Goal: Task Accomplishment & Management: Manage account settings

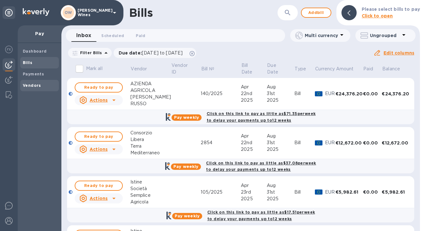
click at [37, 85] on b "Vendors" at bounding box center [32, 85] width 18 height 5
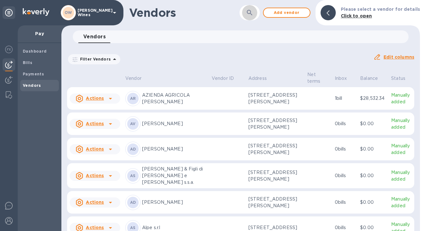
click at [256, 16] on button "button" at bounding box center [249, 12] width 15 height 15
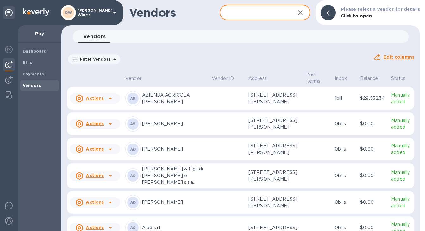
type input "T Elenteny"
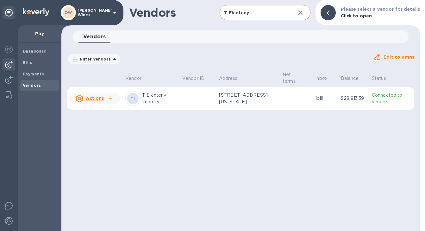
click at [110, 99] on icon at bounding box center [111, 99] width 8 height 8
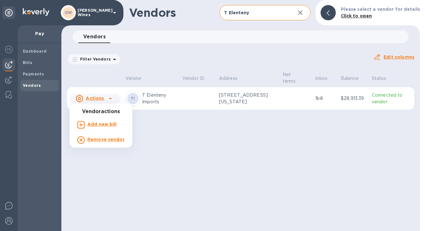
click at [105, 139] on b "Remove vendor" at bounding box center [105, 139] width 37 height 5
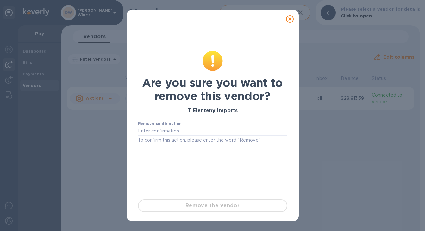
click at [290, 18] on icon at bounding box center [290, 19] width 8 height 8
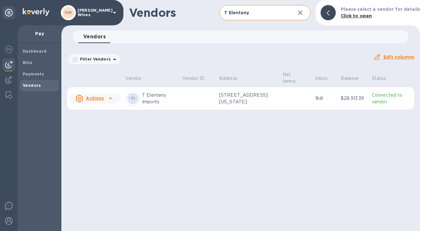
click at [111, 100] on icon at bounding box center [111, 99] width 8 height 8
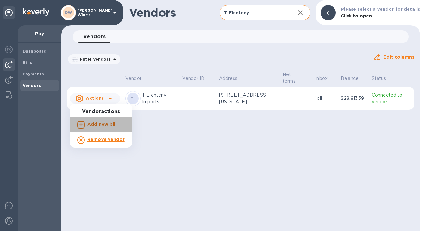
click at [103, 123] on b "Add new bill" at bounding box center [101, 124] width 29 height 5
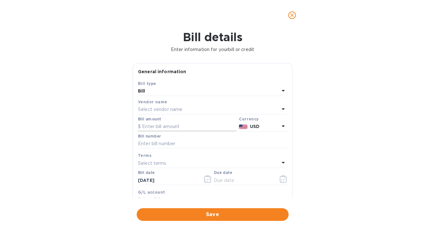
click at [155, 125] on input "text" at bounding box center [187, 126] width 98 height 9
paste input "1,736.58"
type input "1,736.58"
click at [152, 145] on input "text" at bounding box center [212, 143] width 149 height 9
paste input "INV761458"
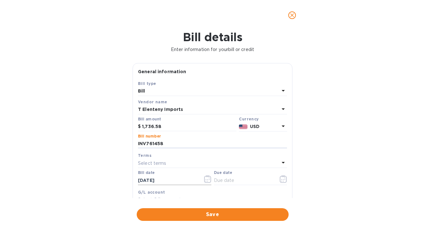
type input "INV761458"
click at [206, 179] on icon "button" at bounding box center [207, 179] width 7 height 8
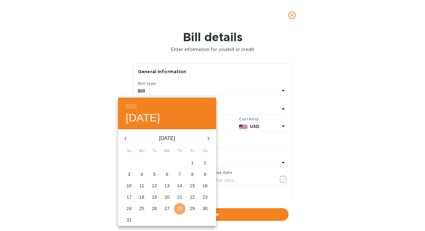
click at [179, 209] on p "28" at bounding box center [179, 208] width 5 height 6
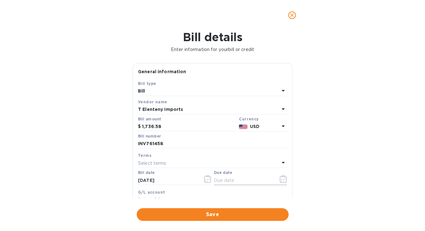
click at [283, 180] on icon "button" at bounding box center [283, 179] width 1 height 1
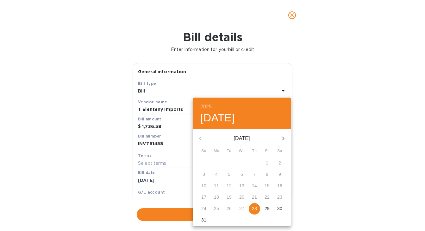
click at [253, 208] on p "28" at bounding box center [254, 208] width 5 height 6
type input "[DATE]"
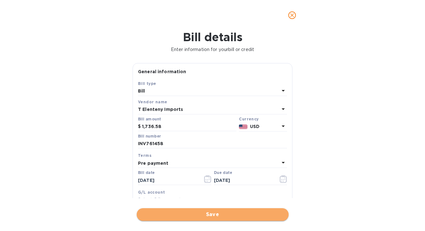
click at [240, 215] on span "Save" at bounding box center [213, 214] width 142 height 8
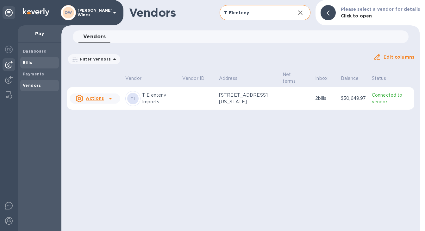
click at [32, 62] on span "Bills" at bounding box center [40, 63] width 34 height 6
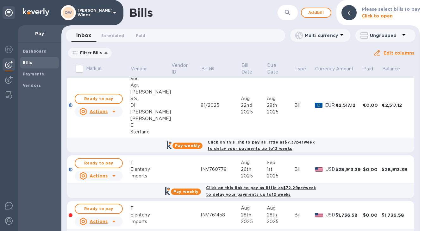
scroll to position [877, 0]
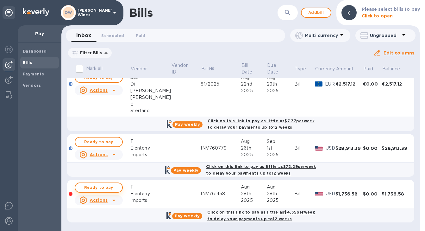
click at [92, 189] on span "Ready to pay" at bounding box center [98, 188] width 37 height 8
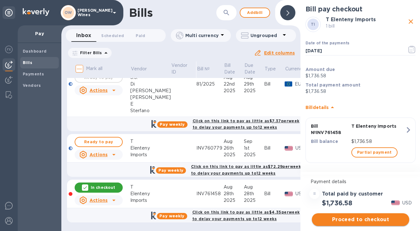
click at [364, 217] on span "Proceed to checkout" at bounding box center [360, 220] width 87 height 8
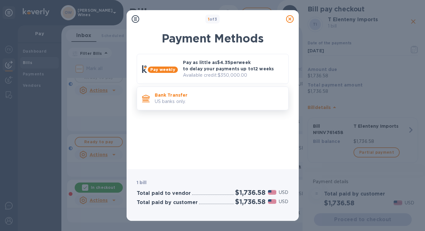
click at [176, 103] on p "US banks only." at bounding box center [219, 101] width 129 height 7
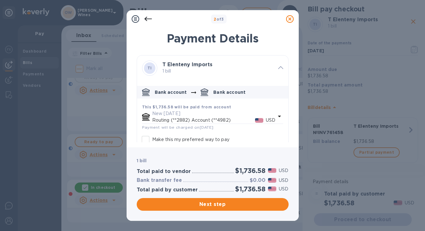
scroll to position [35, 0]
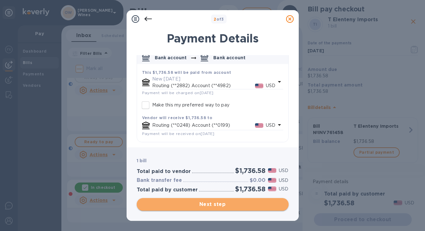
click at [228, 202] on span "Next step" at bounding box center [213, 204] width 142 height 8
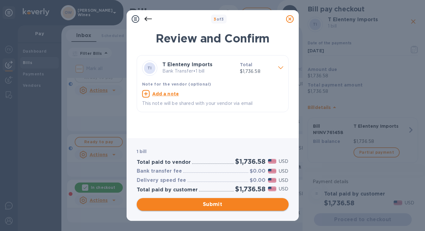
click at [228, 202] on span "Submit" at bounding box center [213, 204] width 142 height 8
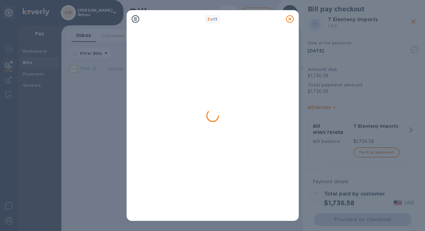
scroll to position [0, 0]
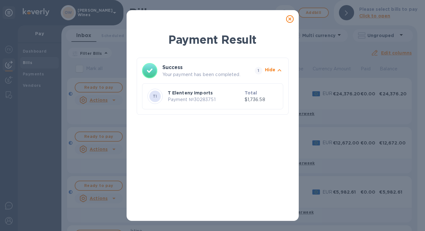
click at [288, 20] on icon at bounding box center [290, 19] width 8 height 8
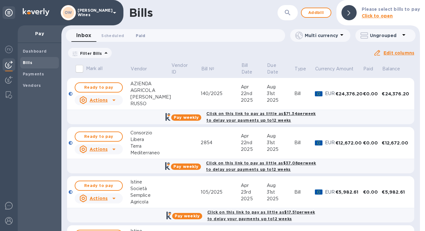
click at [142, 34] on span "Paid 0" at bounding box center [140, 35] width 9 height 7
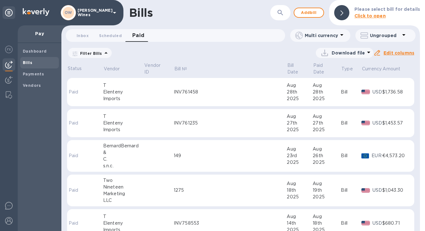
click at [130, 92] on div "Elenteny" at bounding box center [123, 92] width 41 height 7
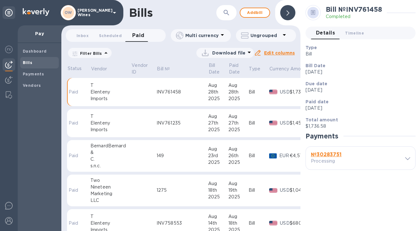
click at [331, 157] on b "№ 30283751" at bounding box center [326, 154] width 31 height 6
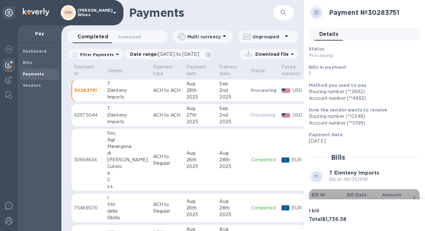
click at [318, 195] on b "Bill №" at bounding box center [319, 194] width 14 height 5
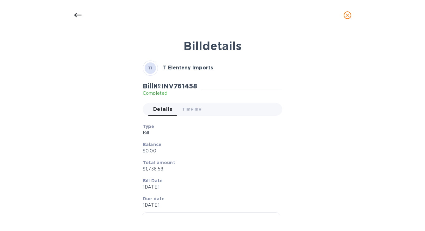
click at [74, 15] on icon at bounding box center [78, 15] width 8 height 4
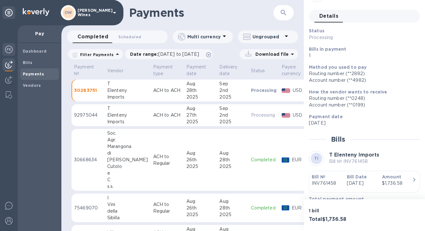
click at [11, 51] on img at bounding box center [9, 50] width 8 height 8
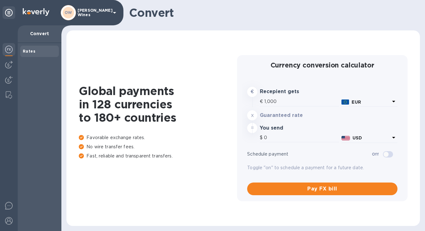
type input "1,170.5"
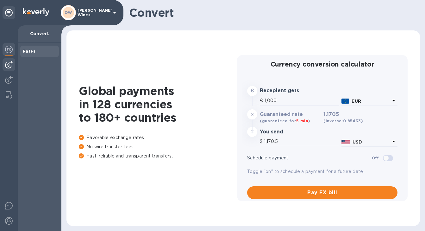
click at [10, 66] on img at bounding box center [9, 65] width 8 height 8
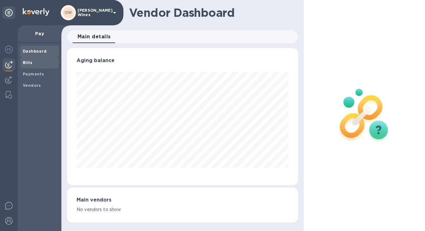
click at [29, 62] on b "Bills" at bounding box center [27, 62] width 9 height 5
